Goal: Check status: Check status

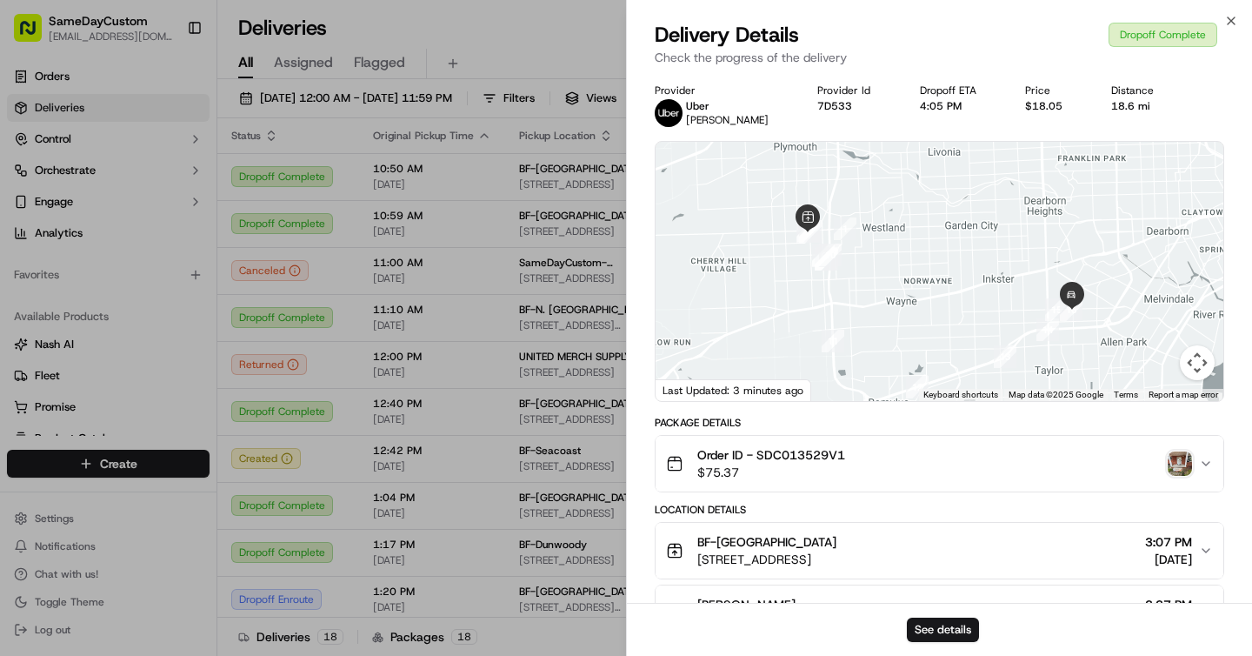
scroll to position [203, 0]
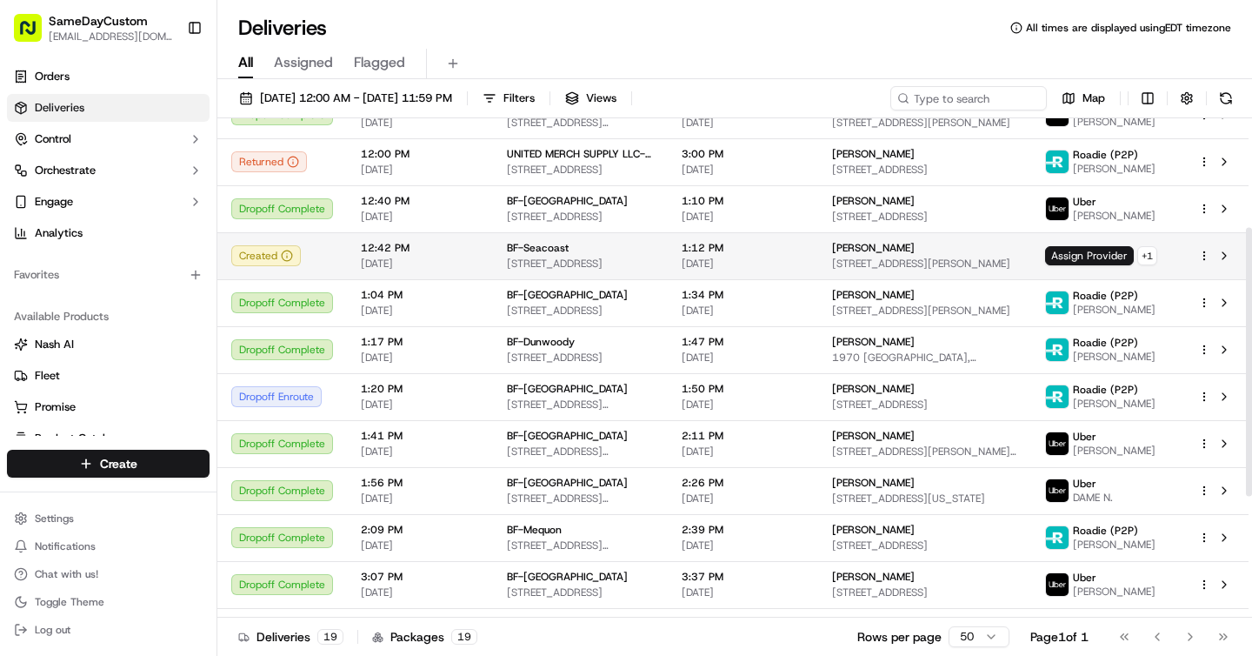
click at [523, 233] on td "BF-Seacoast [STREET_ADDRESS]" at bounding box center [580, 255] width 175 height 47
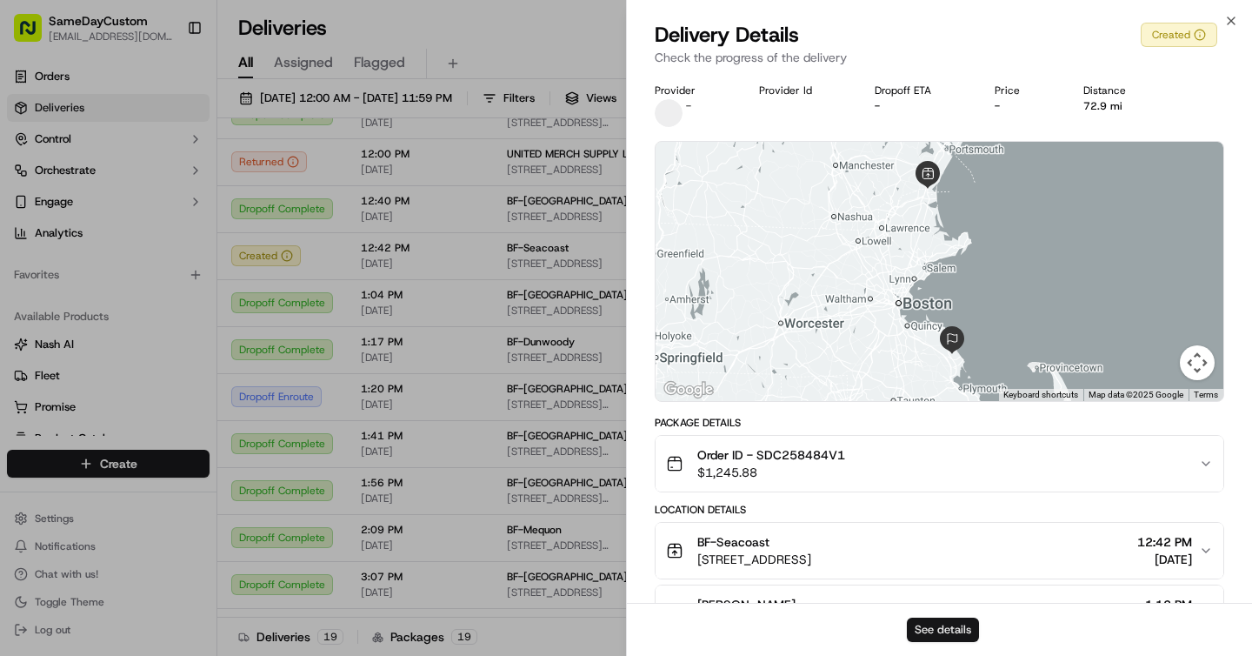
click at [936, 624] on button "See details" at bounding box center [943, 629] width 72 height 24
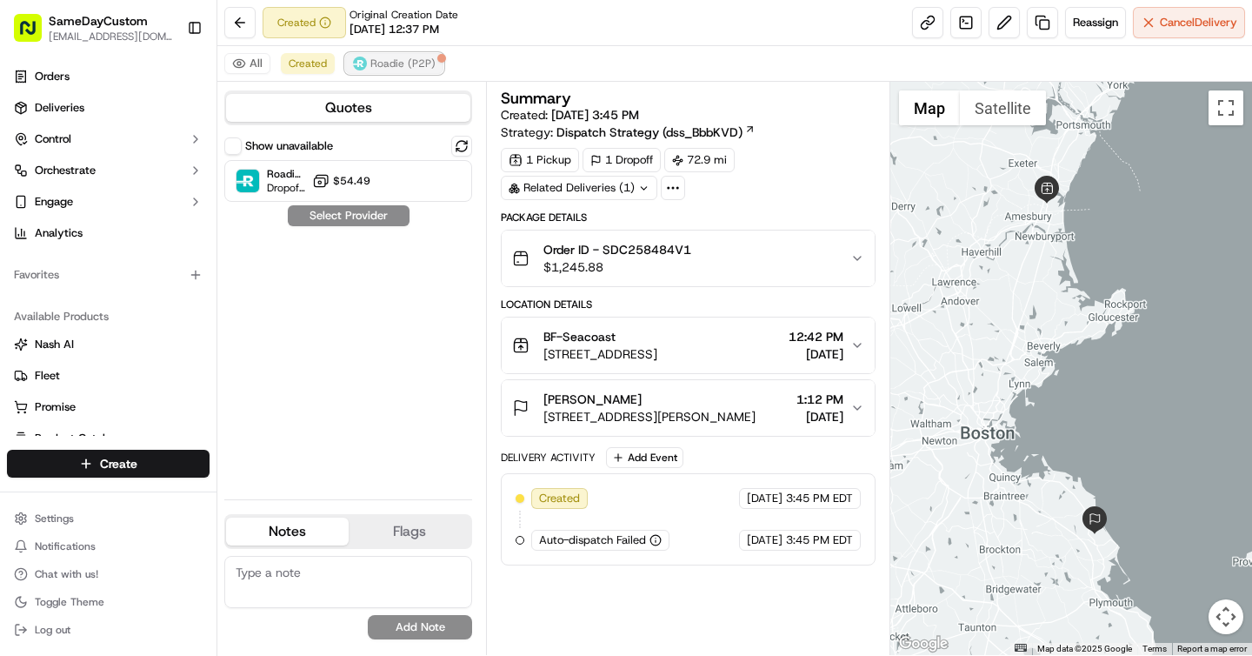
click at [405, 62] on span "Roadie (P2P)" at bounding box center [402, 64] width 65 height 14
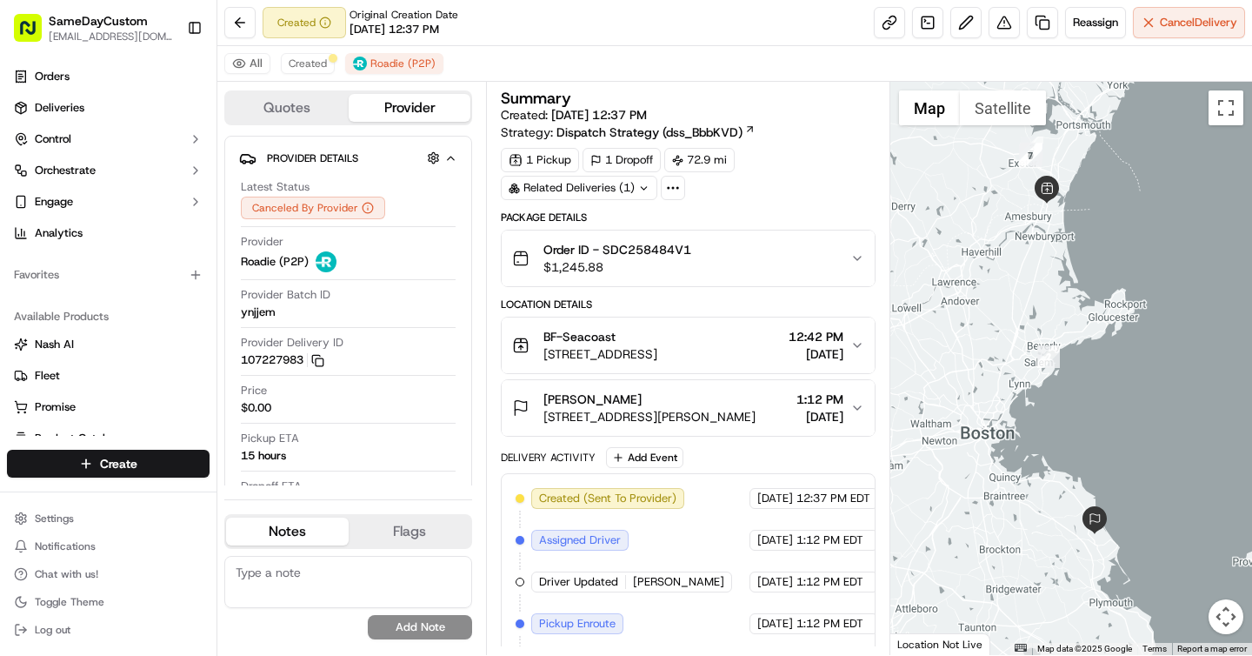
click at [865, 299] on div "Location Details" at bounding box center [688, 304] width 374 height 14
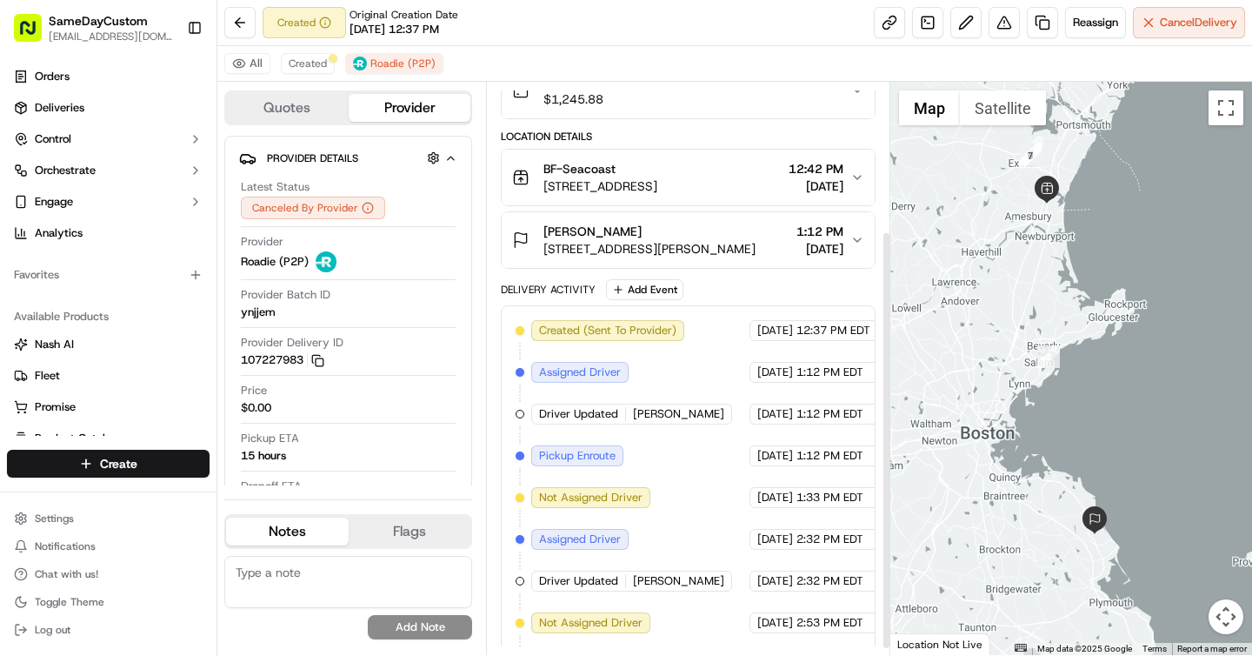
scroll to position [211, 0]
